Goal: Task Accomplishment & Management: Manage account settings

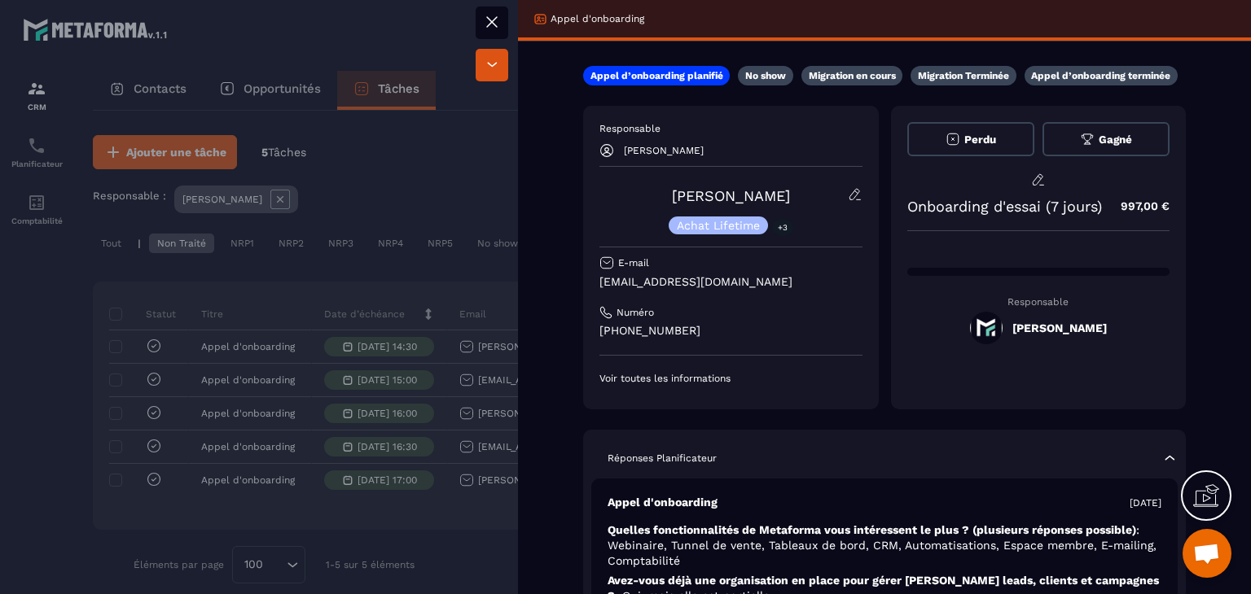
click at [423, 184] on div at bounding box center [625, 297] width 1251 height 594
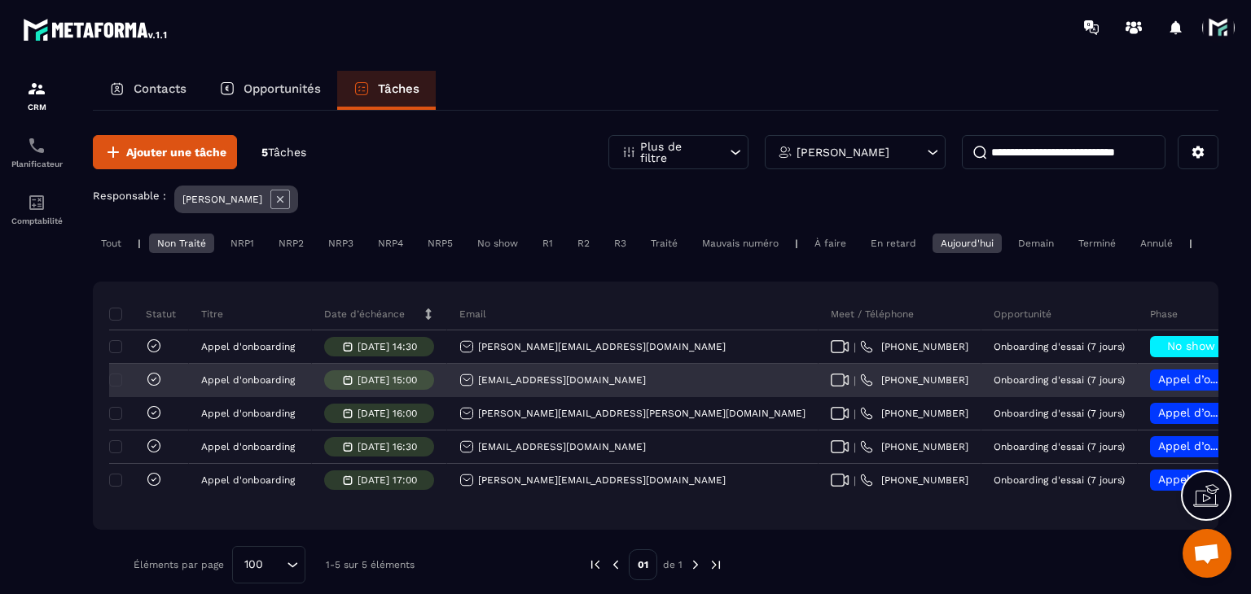
click at [831, 387] on icon at bounding box center [840, 380] width 19 height 13
click at [1158, 386] on span "Appel d’onboarding planifié" at bounding box center [1235, 379] width 154 height 13
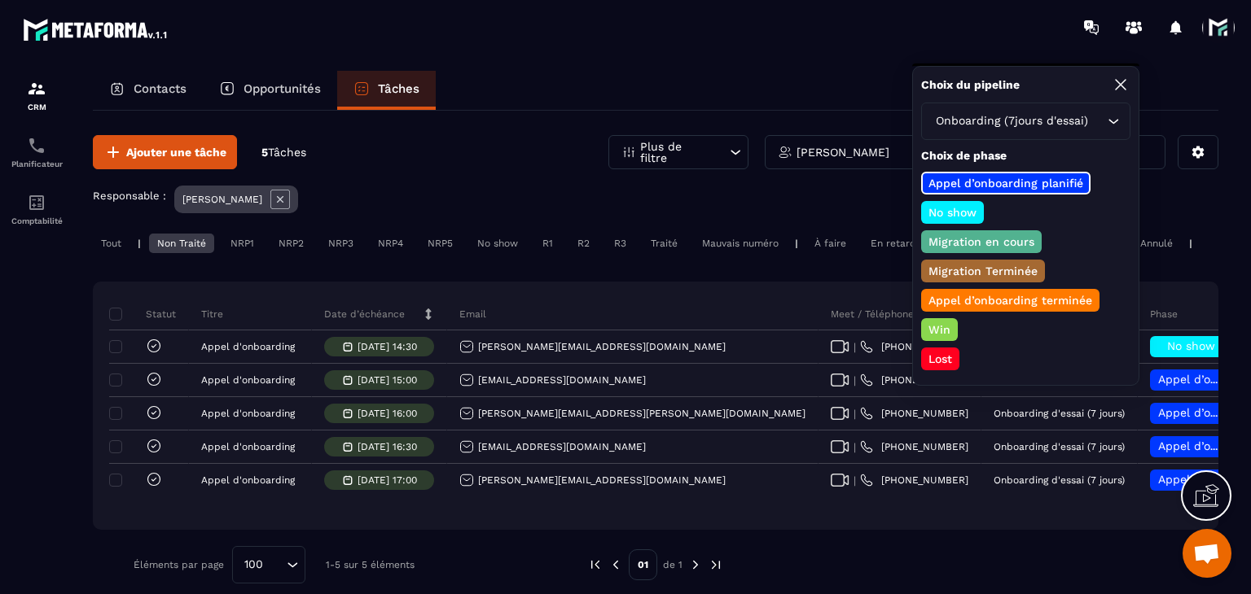
click at [997, 295] on p "Appel d’onboarding terminée" at bounding box center [1010, 300] width 169 height 16
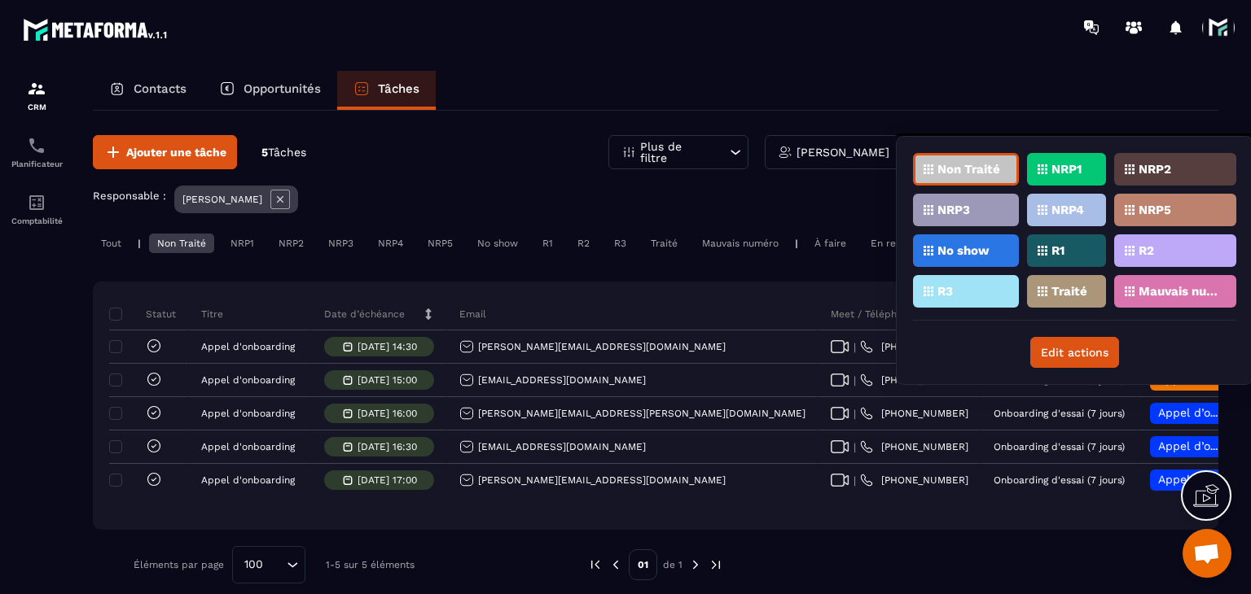
click at [1052, 293] on div "Traité" at bounding box center [1066, 291] width 79 height 33
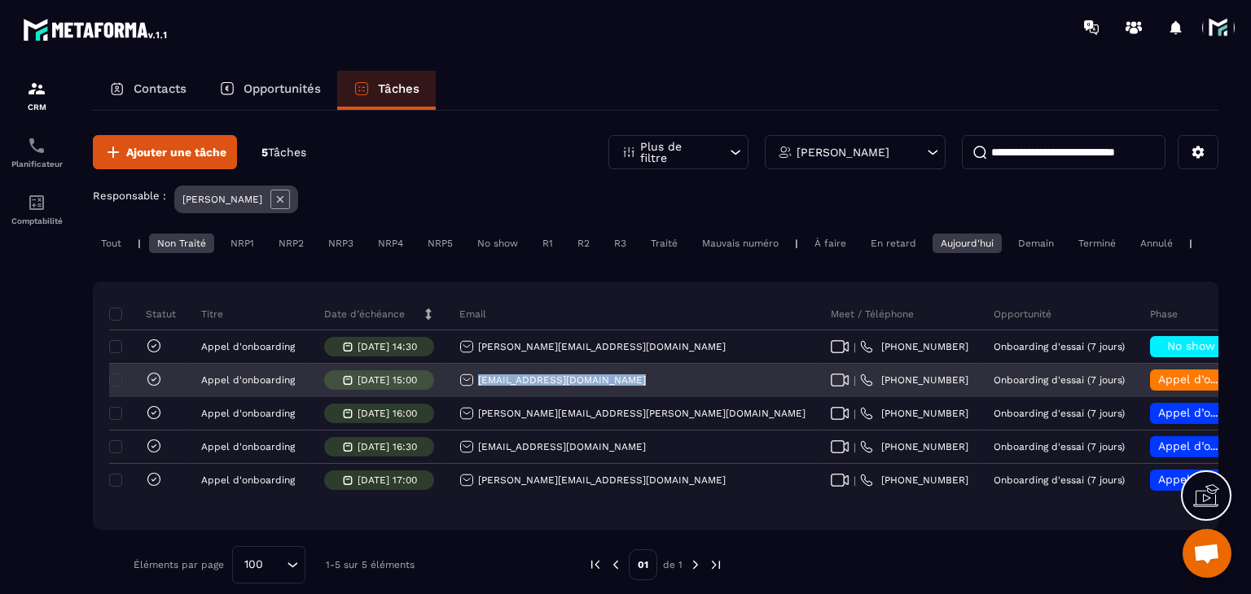
drag, startPoint x: 629, startPoint y: 390, endPoint x: 469, endPoint y: 392, distance: 159.6
click at [469, 392] on div "bonjour@enfancespositives.fr" at bounding box center [632, 381] width 371 height 33
copy p "bonjour@enfancespositives.fr"
click at [502, 388] on div "bonjour@enfancespositives.fr" at bounding box center [552, 380] width 186 height 15
